Goal: Transaction & Acquisition: Obtain resource

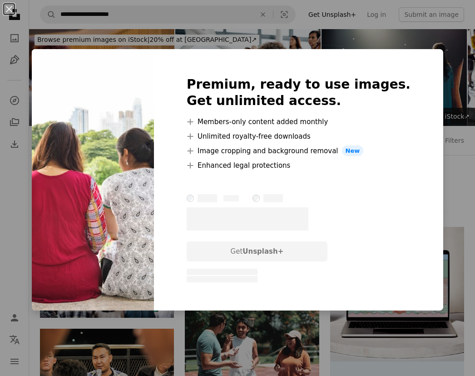
scroll to position [6614, 0]
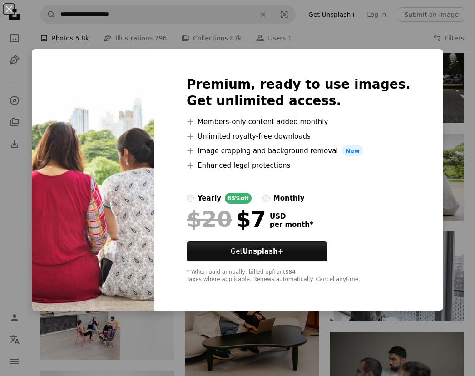
click at [454, 142] on div "An X shape Premium, ready to use images. Get unlimited access. A plus sign Memb…" at bounding box center [237, 188] width 475 height 376
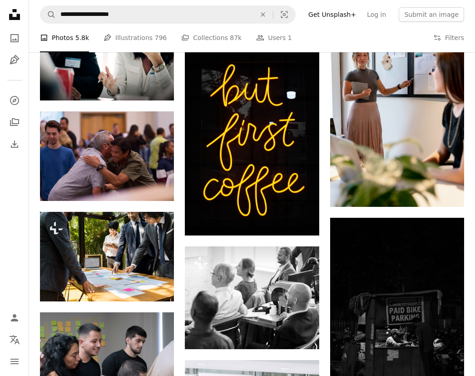
scroll to position [7285, 0]
click at [157, 179] on icon "Arrow pointing down" at bounding box center [155, 184] width 7 height 11
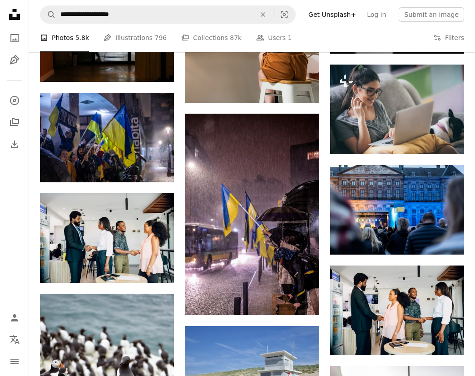
scroll to position [9125, 0]
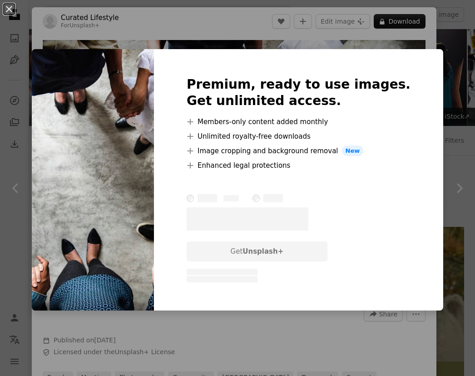
scroll to position [10327, 0]
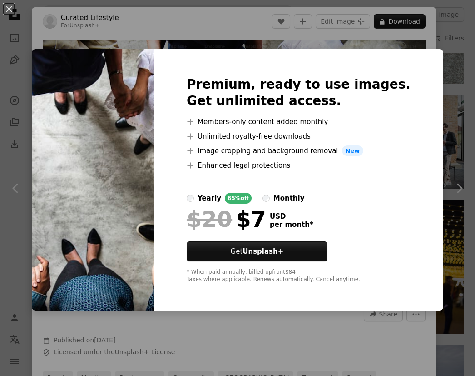
click at [463, 79] on div "An X shape Premium, ready to use images. Get unlimited access. A plus sign Memb…" at bounding box center [237, 188] width 475 height 376
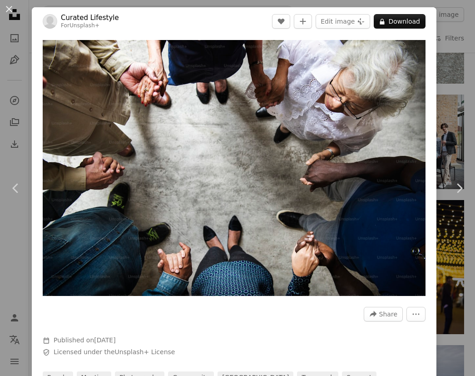
click at [5, 4] on button "An X shape" at bounding box center [9, 9] width 11 height 11
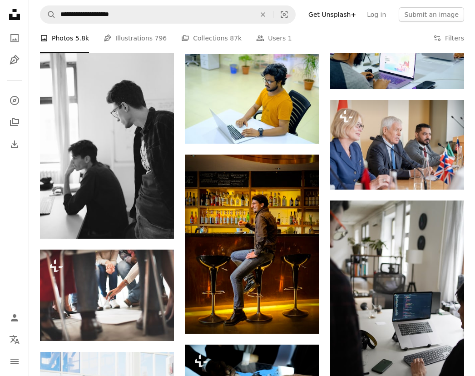
scroll to position [8514, 0]
